Goal: Find specific page/section: Find specific page/section

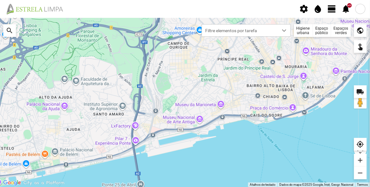
click at [343, 33] on div "Espaços verdes" at bounding box center [341, 30] width 20 height 13
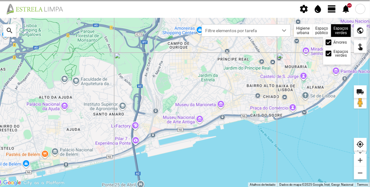
click at [330, 42] on div at bounding box center [329, 42] width 6 height 6
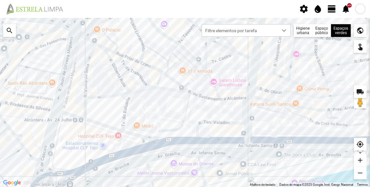
drag, startPoint x: 60, startPoint y: 93, endPoint x: 82, endPoint y: 93, distance: 22.0
click at [82, 93] on div at bounding box center [185, 102] width 370 height 169
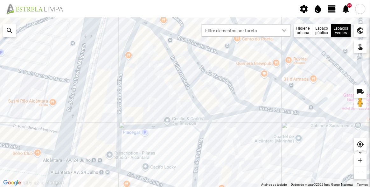
drag, startPoint x: 102, startPoint y: 84, endPoint x: 106, endPoint y: 85, distance: 3.5
click at [106, 85] on div at bounding box center [185, 102] width 370 height 169
click at [92, 77] on div at bounding box center [185, 102] width 370 height 169
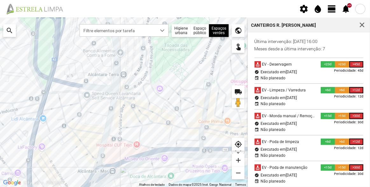
drag, startPoint x: 145, startPoint y: 99, endPoint x: 134, endPoint y: 122, distance: 25.9
click at [134, 122] on div at bounding box center [124, 102] width 248 height 169
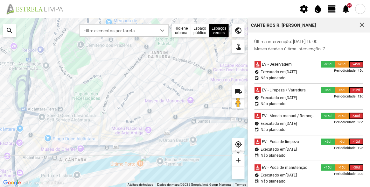
drag, startPoint x: 160, startPoint y: 85, endPoint x: 142, endPoint y: 99, distance: 22.2
click at [142, 99] on div at bounding box center [124, 102] width 248 height 169
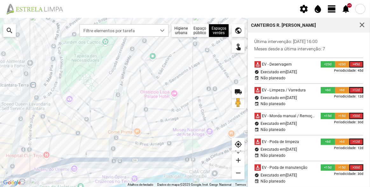
drag, startPoint x: 179, startPoint y: 97, endPoint x: 142, endPoint y: 101, distance: 37.4
click at [142, 101] on div at bounding box center [124, 102] width 248 height 169
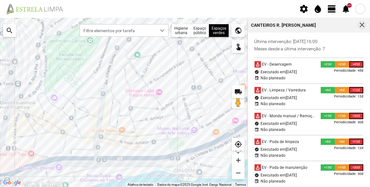
click at [364, 27] on span "button" at bounding box center [362, 25] width 6 height 6
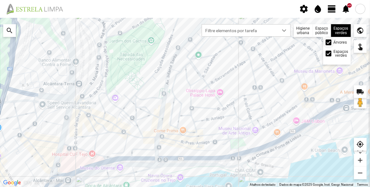
click at [331, 42] on div at bounding box center [329, 42] width 6 height 6
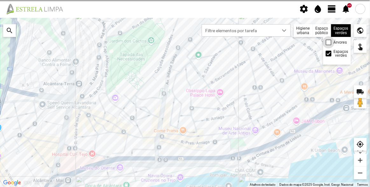
scroll to position [3, 3]
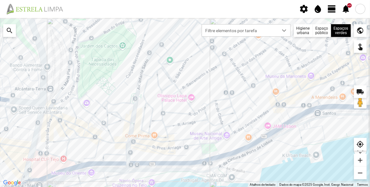
drag, startPoint x: 327, startPoint y: 99, endPoint x: 291, endPoint y: 105, distance: 37.1
click at [291, 105] on div at bounding box center [185, 102] width 370 height 169
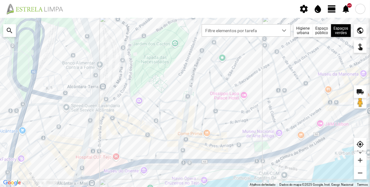
drag, startPoint x: 116, startPoint y: 105, endPoint x: 178, endPoint y: 102, distance: 61.5
click at [178, 102] on div at bounding box center [185, 102] width 370 height 169
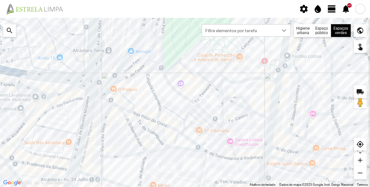
drag, startPoint x: 130, startPoint y: 126, endPoint x: 155, endPoint y: 116, distance: 27.3
click at [155, 116] on div at bounding box center [185, 102] width 370 height 169
drag, startPoint x: 130, startPoint y: 108, endPoint x: 149, endPoint y: 94, distance: 24.2
click at [149, 94] on div at bounding box center [185, 102] width 370 height 169
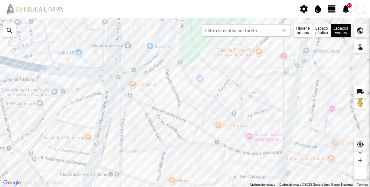
drag, startPoint x: 168, startPoint y: 94, endPoint x: 163, endPoint y: 107, distance: 13.5
click at [163, 107] on div at bounding box center [185, 102] width 370 height 169
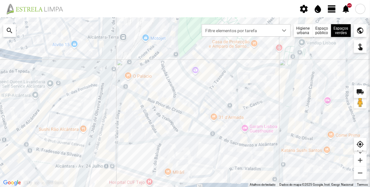
drag, startPoint x: 121, startPoint y: 136, endPoint x: 118, endPoint y: 126, distance: 10.2
click at [118, 126] on div at bounding box center [185, 102] width 370 height 169
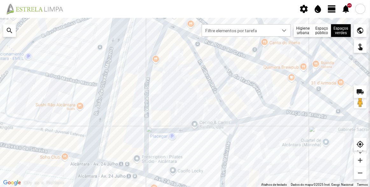
drag, startPoint x: 127, startPoint y: 49, endPoint x: 131, endPoint y: 73, distance: 24.6
click at [131, 73] on div at bounding box center [185, 102] width 370 height 169
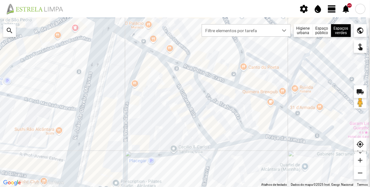
drag, startPoint x: 289, startPoint y: 75, endPoint x: 245, endPoint y: 102, distance: 50.7
click at [246, 102] on div at bounding box center [185, 102] width 370 height 169
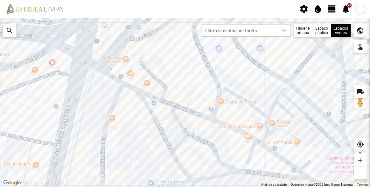
drag, startPoint x: 244, startPoint y: 69, endPoint x: 242, endPoint y: 99, distance: 30.0
click at [242, 99] on div at bounding box center [185, 102] width 370 height 169
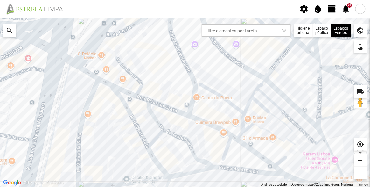
drag, startPoint x: 239, startPoint y: 94, endPoint x: 213, endPoint y: 88, distance: 26.5
click at [213, 88] on div at bounding box center [185, 102] width 370 height 169
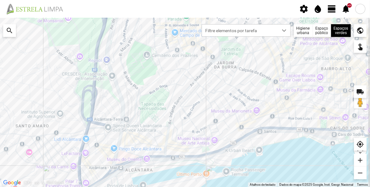
drag, startPoint x: 211, startPoint y: 96, endPoint x: 201, endPoint y: 97, distance: 9.9
click at [202, 97] on div at bounding box center [185, 102] width 370 height 169
click at [280, 32] on div "dropdown trigger" at bounding box center [285, 31] width 12 height 12
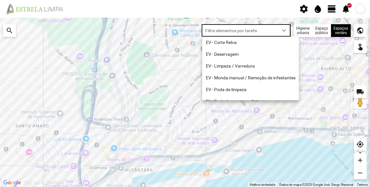
scroll to position [3, 27]
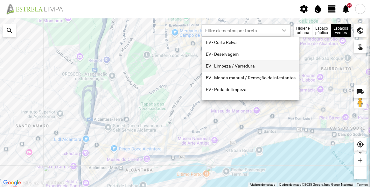
click at [237, 68] on li "EV - Limpeza / Varredura" at bounding box center [251, 66] width 97 height 12
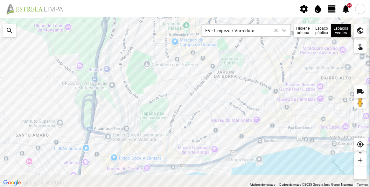
drag, startPoint x: 188, startPoint y: 166, endPoint x: 176, endPoint y: 134, distance: 33.7
click at [176, 134] on div at bounding box center [185, 102] width 370 height 169
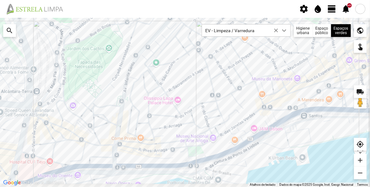
drag, startPoint x: 200, startPoint y: 150, endPoint x: 184, endPoint y: 91, distance: 60.4
click at [184, 91] on div at bounding box center [185, 102] width 370 height 169
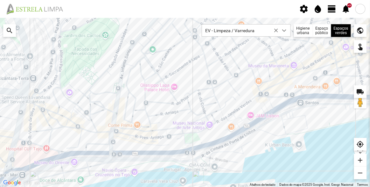
click at [193, 137] on div at bounding box center [185, 102] width 370 height 169
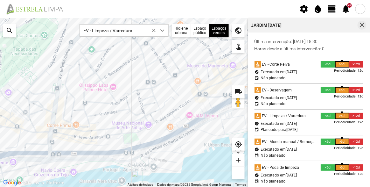
click at [364, 24] on span "button" at bounding box center [362, 25] width 6 height 6
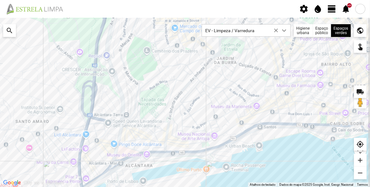
drag, startPoint x: 211, startPoint y: 87, endPoint x: 211, endPoint y: 110, distance: 23.6
click at [211, 110] on div at bounding box center [185, 102] width 370 height 169
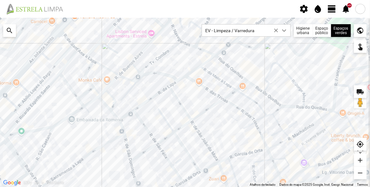
drag, startPoint x: 255, startPoint y: 105, endPoint x: 202, endPoint y: 131, distance: 59.4
click at [202, 131] on div at bounding box center [185, 102] width 370 height 169
